Goal: Go to known website: Go to known website

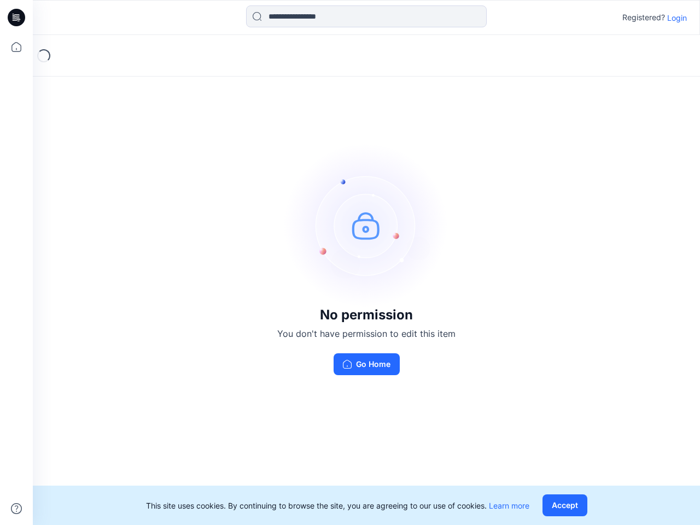
click at [350, 262] on img at bounding box center [366, 225] width 164 height 164
click at [17, 17] on icon at bounding box center [18, 17] width 4 height 1
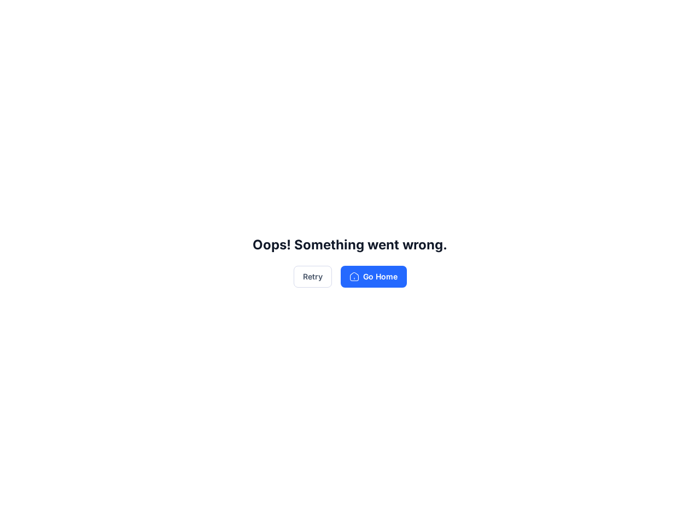
click at [16, 47] on div "Oops! Something went wrong. Retry Go Home" at bounding box center [350, 262] width 700 height 525
click at [16, 508] on div "Oops! Something went wrong. Retry Go Home" at bounding box center [350, 262] width 700 height 525
click at [366, 16] on div "Oops! Something went wrong. Retry Go Home" at bounding box center [350, 262] width 700 height 525
click at [677, 17] on div "Oops! Something went wrong. Retry Go Home" at bounding box center [350, 262] width 700 height 525
click at [567, 505] on div "Oops! Something went wrong. Retry Go Home" at bounding box center [350, 262] width 700 height 525
